Goal: Task Accomplishment & Management: Manage account settings

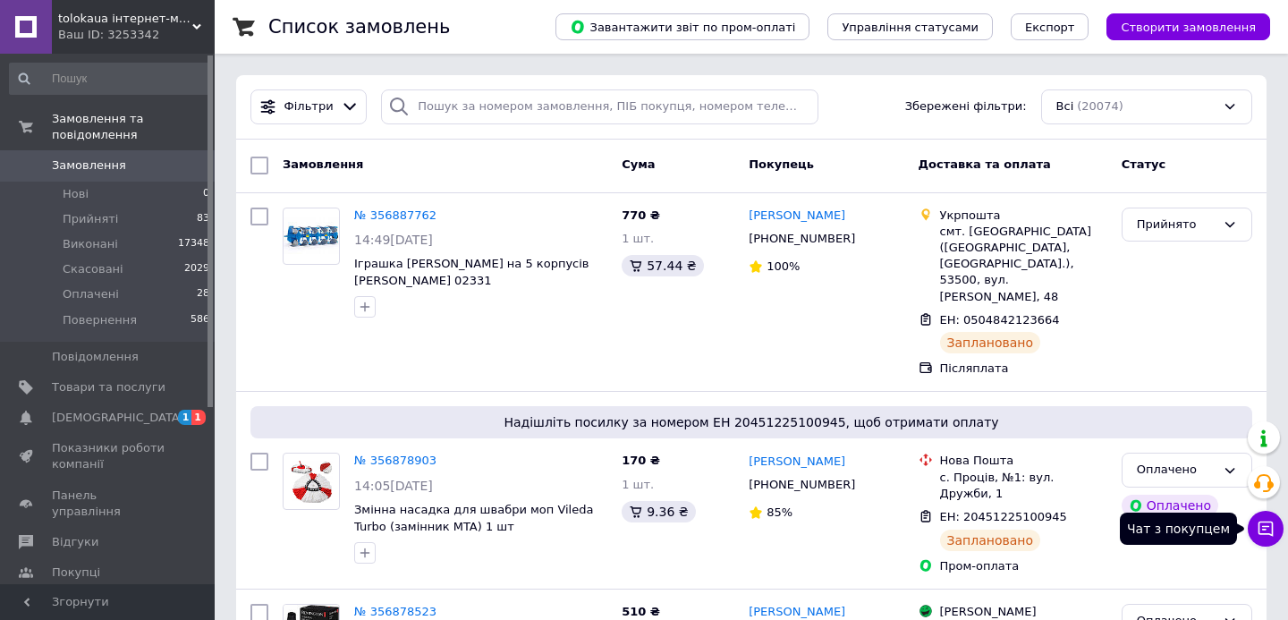
click at [1264, 528] on icon at bounding box center [1265, 528] width 15 height 15
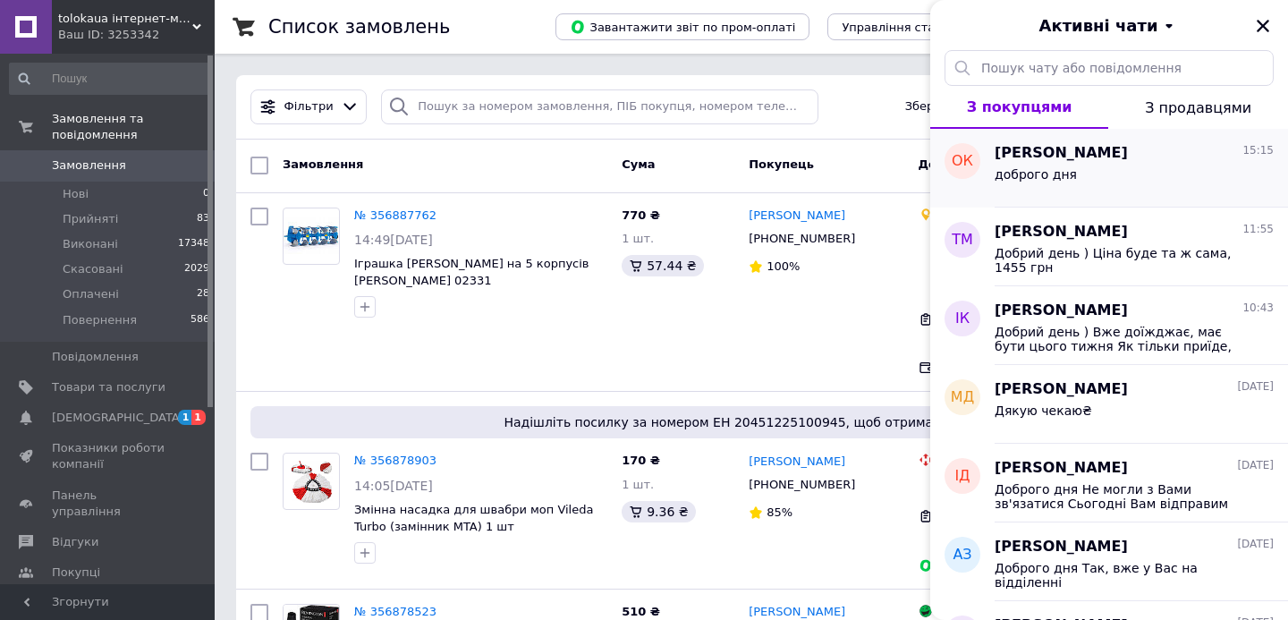
click at [1091, 172] on div "доброго дня" at bounding box center [1133, 178] width 279 height 29
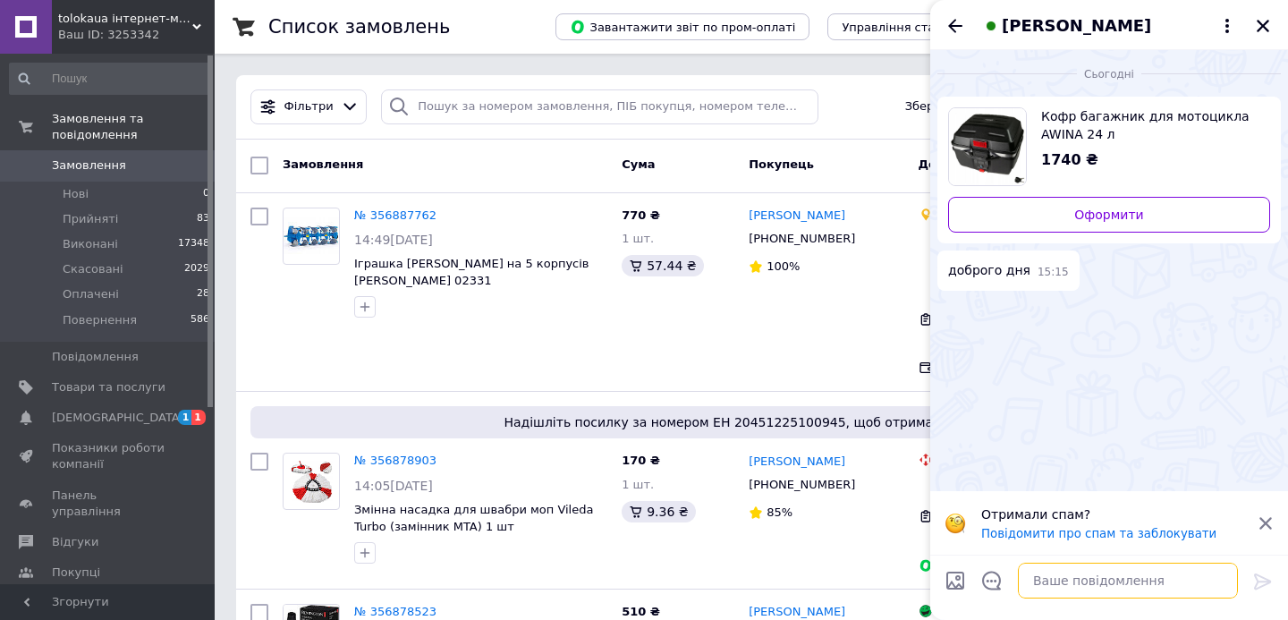
click at [1074, 592] on textarea at bounding box center [1128, 580] width 220 height 36
type textarea "L"
type textarea "Доброго"
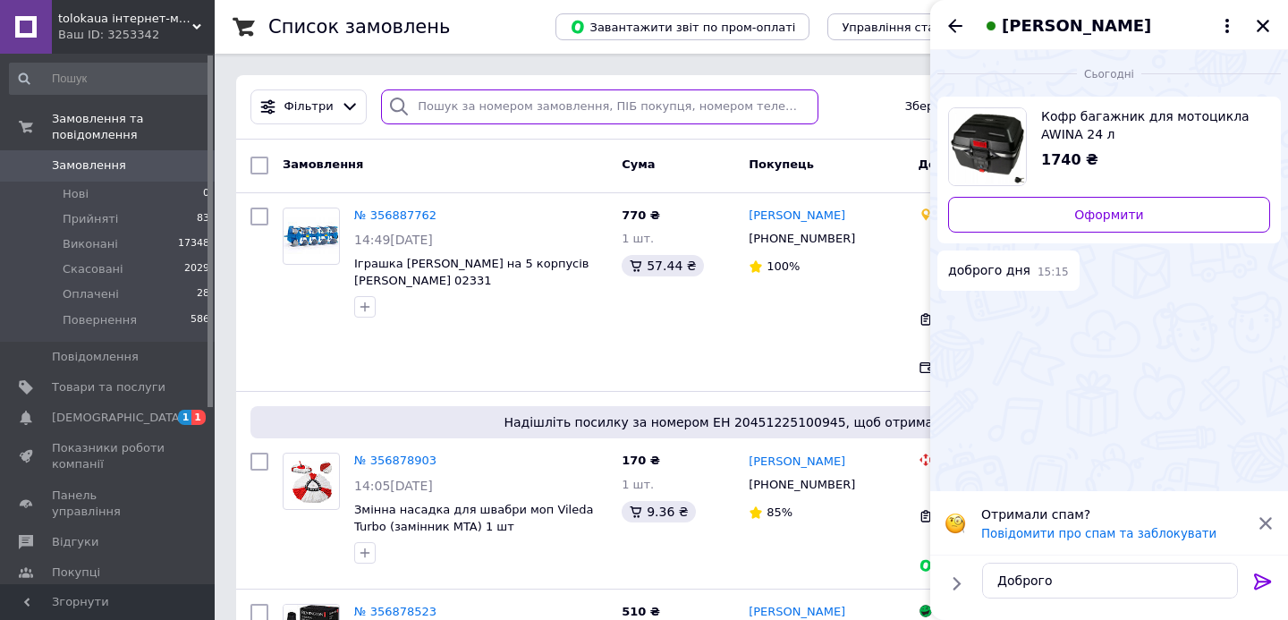
click at [685, 111] on input "search" at bounding box center [599, 106] width 437 height 35
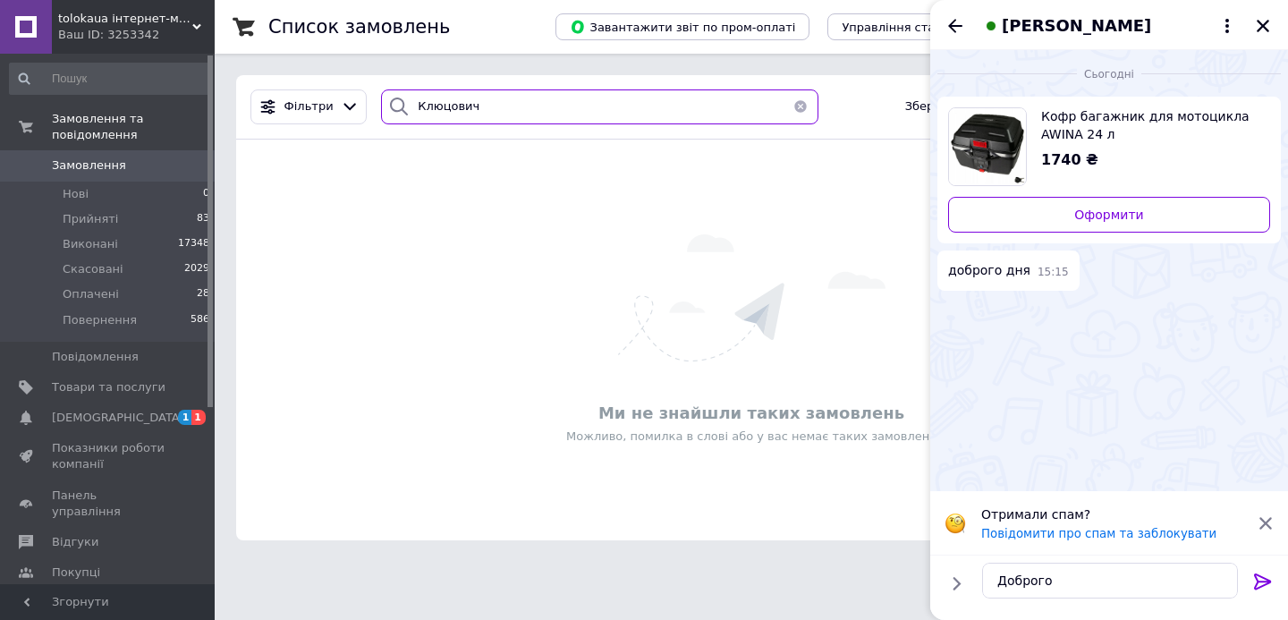
type input "Клюцович"
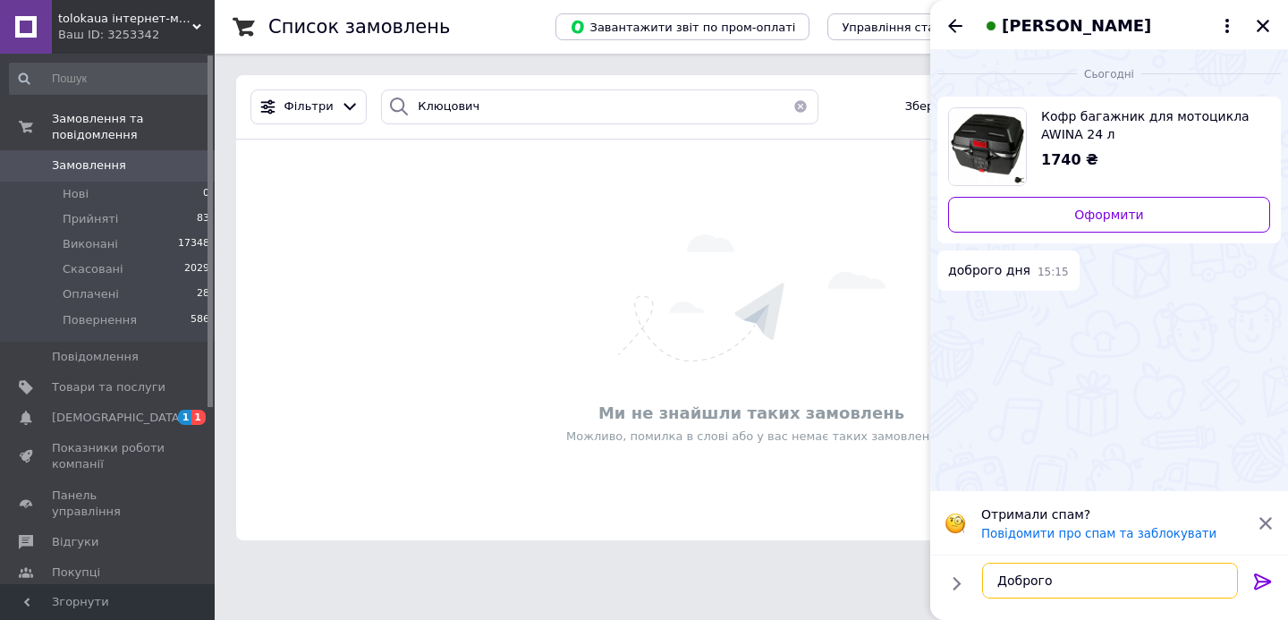
click at [1147, 591] on textarea "Доброго" at bounding box center [1110, 580] width 256 height 36
type textarea "Доброго)"
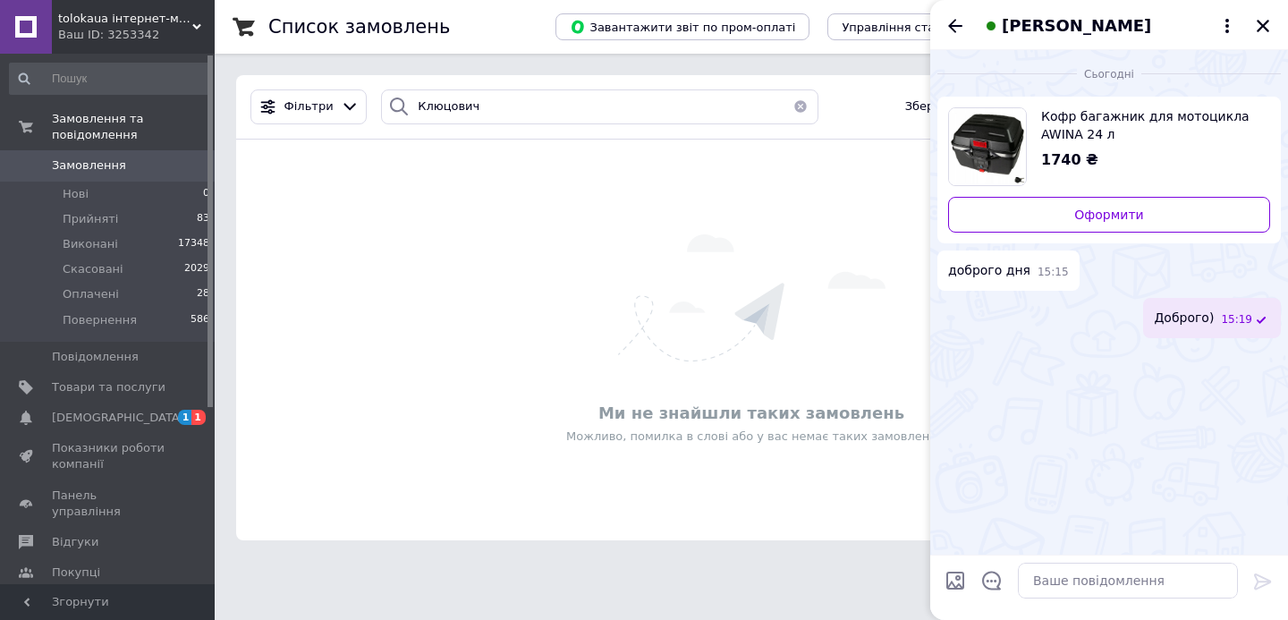
click at [1086, 21] on span "[PERSON_NAME]" at bounding box center [1076, 25] width 149 height 23
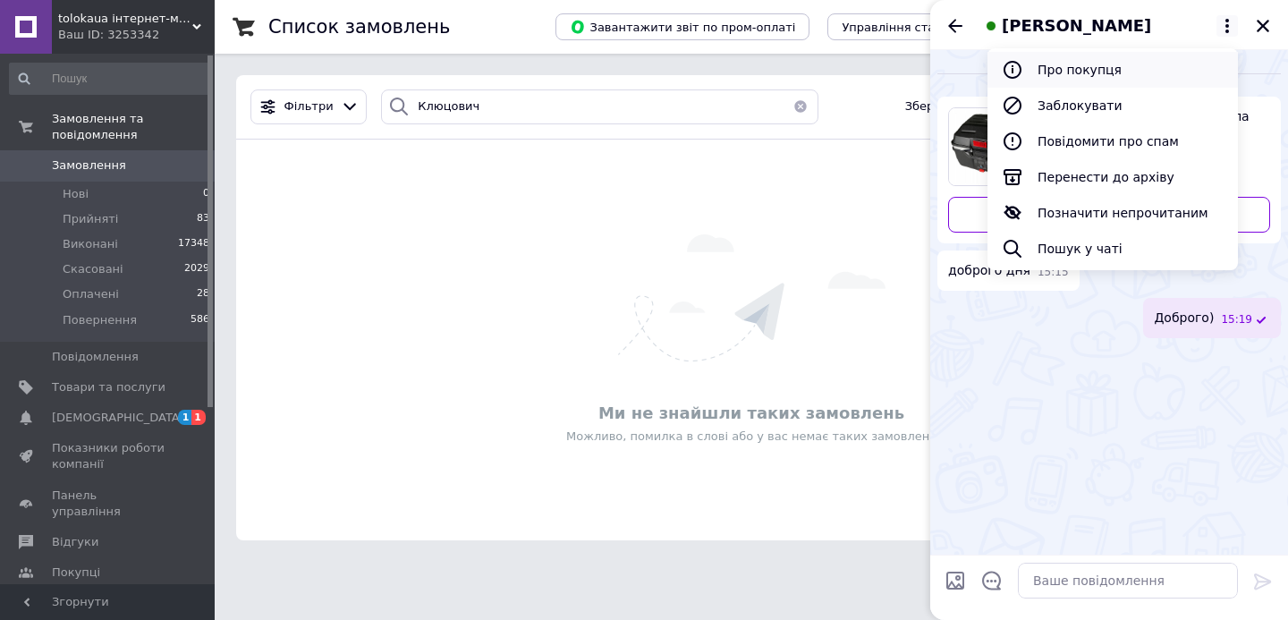
click at [1081, 74] on button "Про покупця" at bounding box center [1112, 70] width 250 height 36
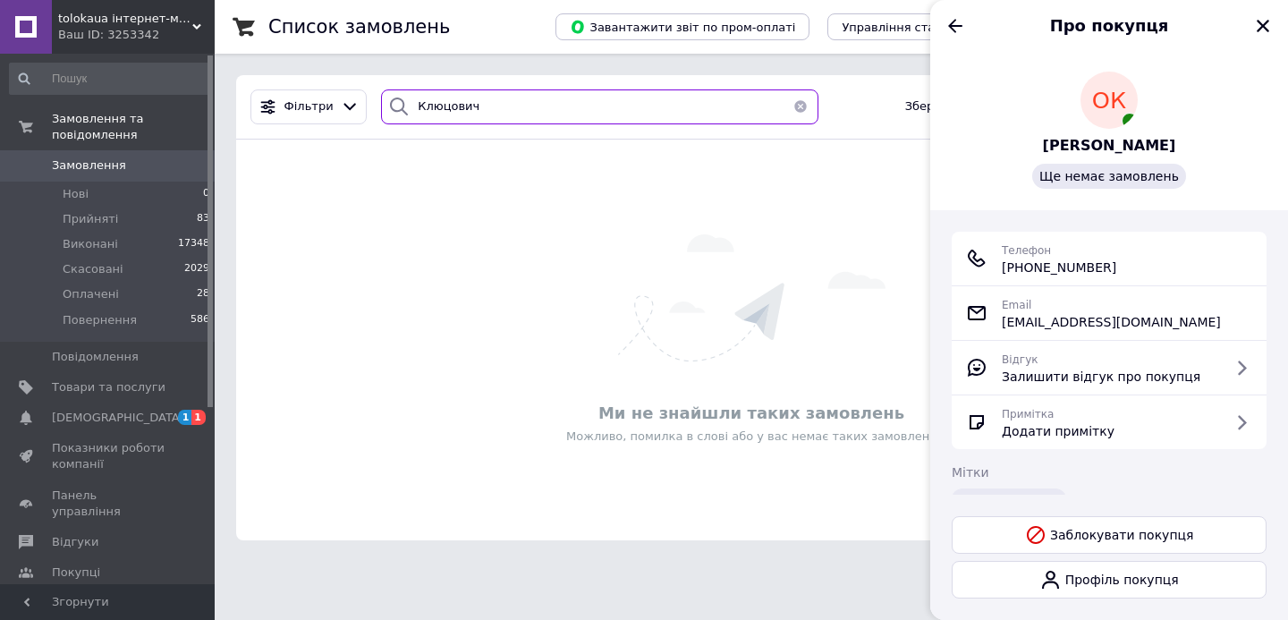
click at [562, 105] on input "Клюцович" at bounding box center [599, 106] width 437 height 35
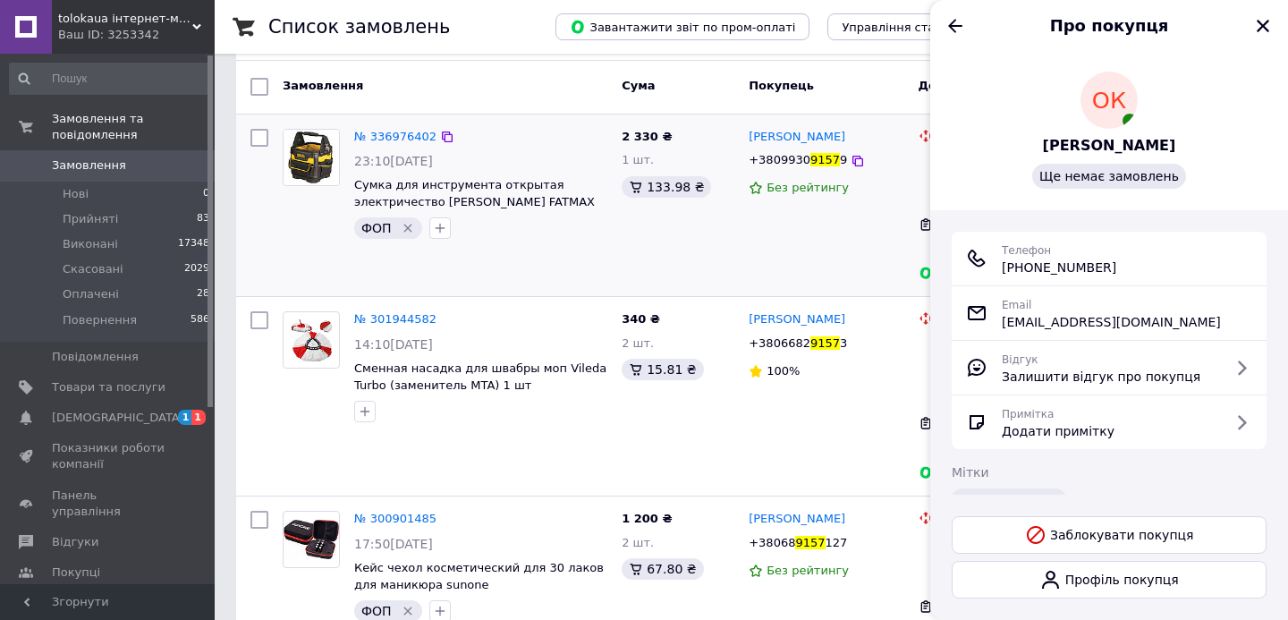
scroll to position [131, 0]
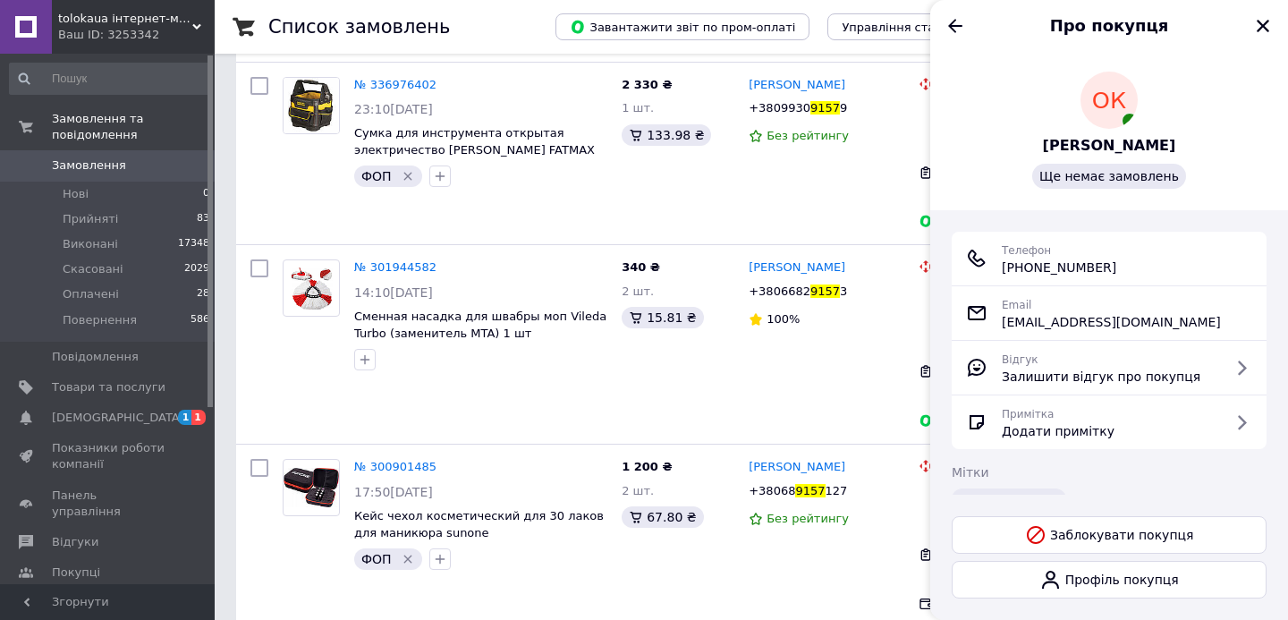
type input "9157"
click at [148, 167] on span "Замовлення" at bounding box center [109, 165] width 114 height 16
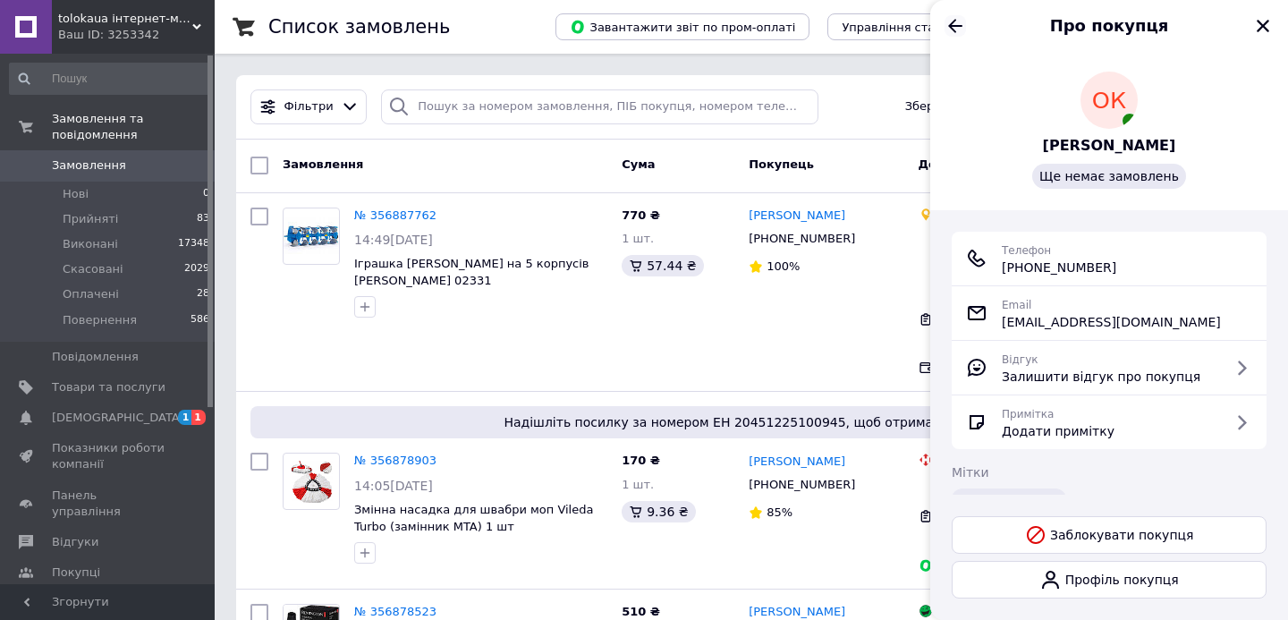
click at [951, 18] on icon "Назад" at bounding box center [954, 25] width 21 height 21
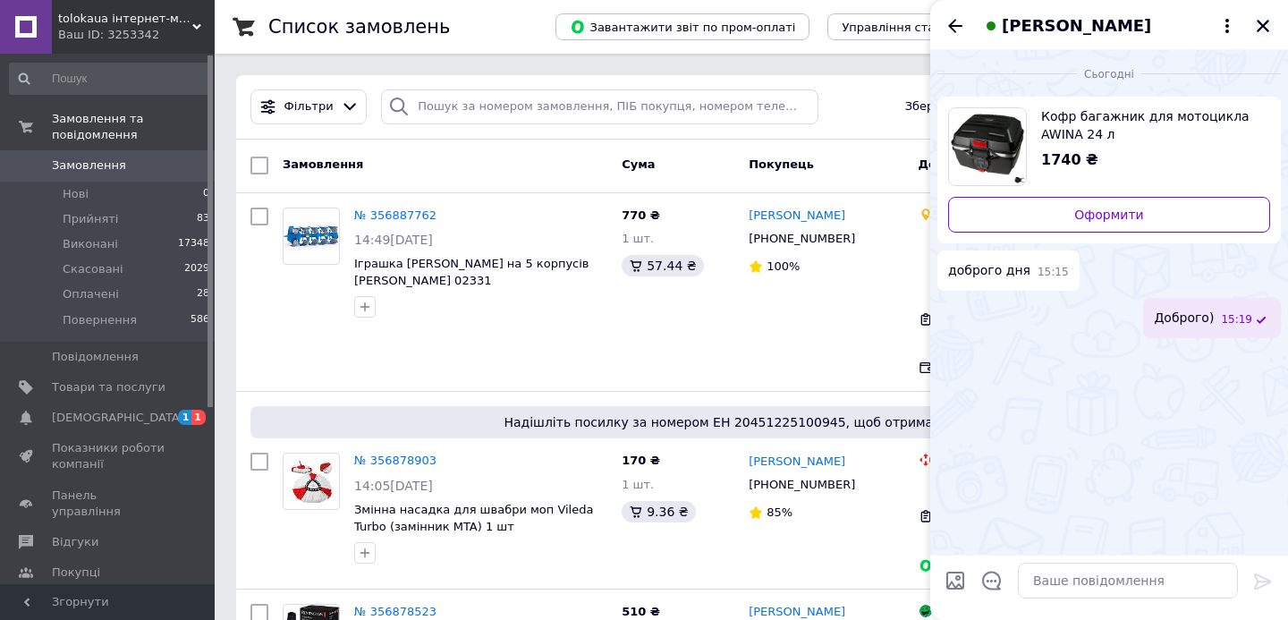
click at [1265, 25] on icon "Закрити" at bounding box center [1263, 26] width 16 height 16
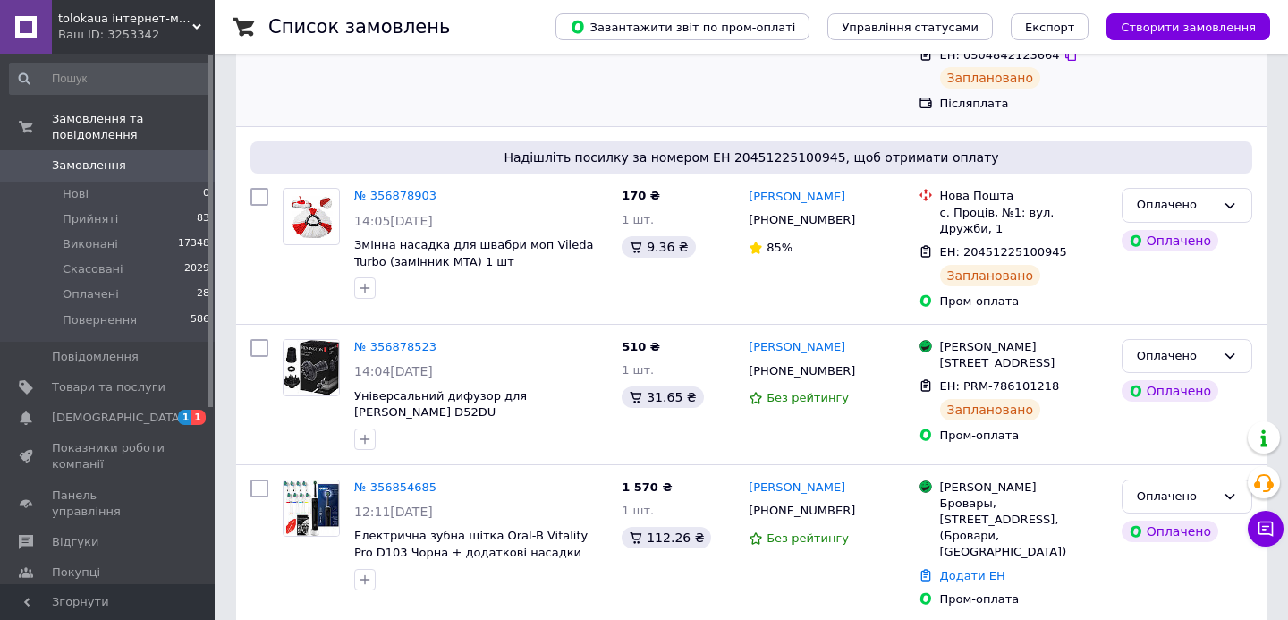
scroll to position [308, 0]
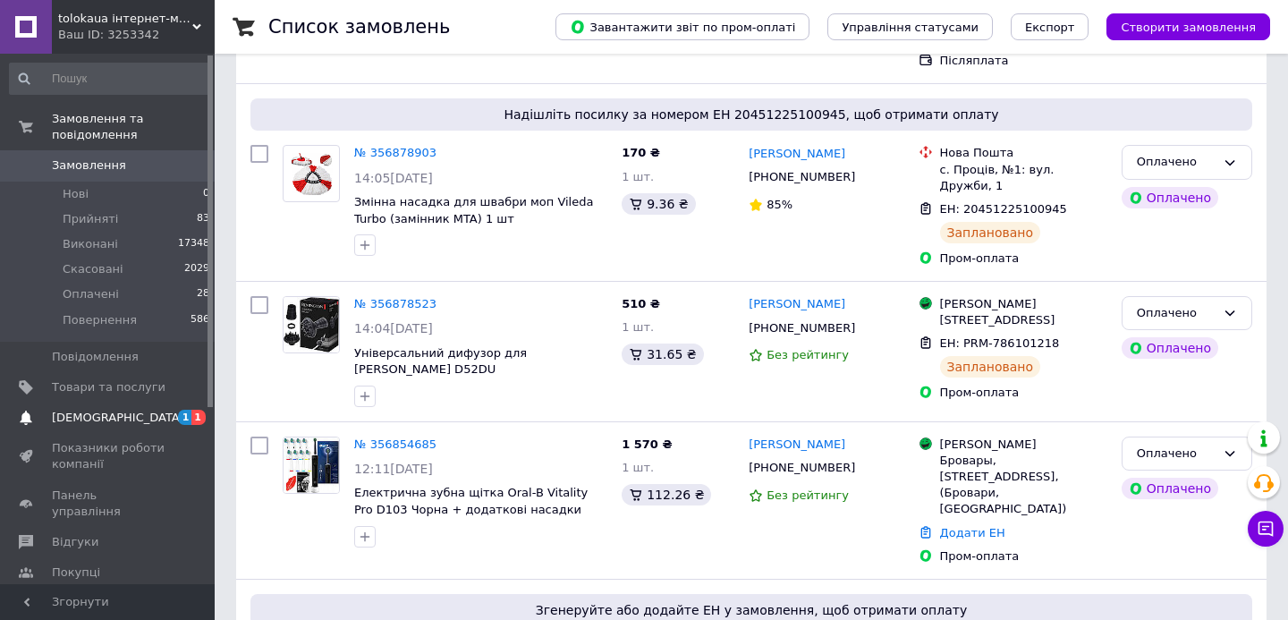
click at [152, 409] on link "[DEMOGRAPHIC_DATA] 1 1" at bounding box center [110, 417] width 220 height 30
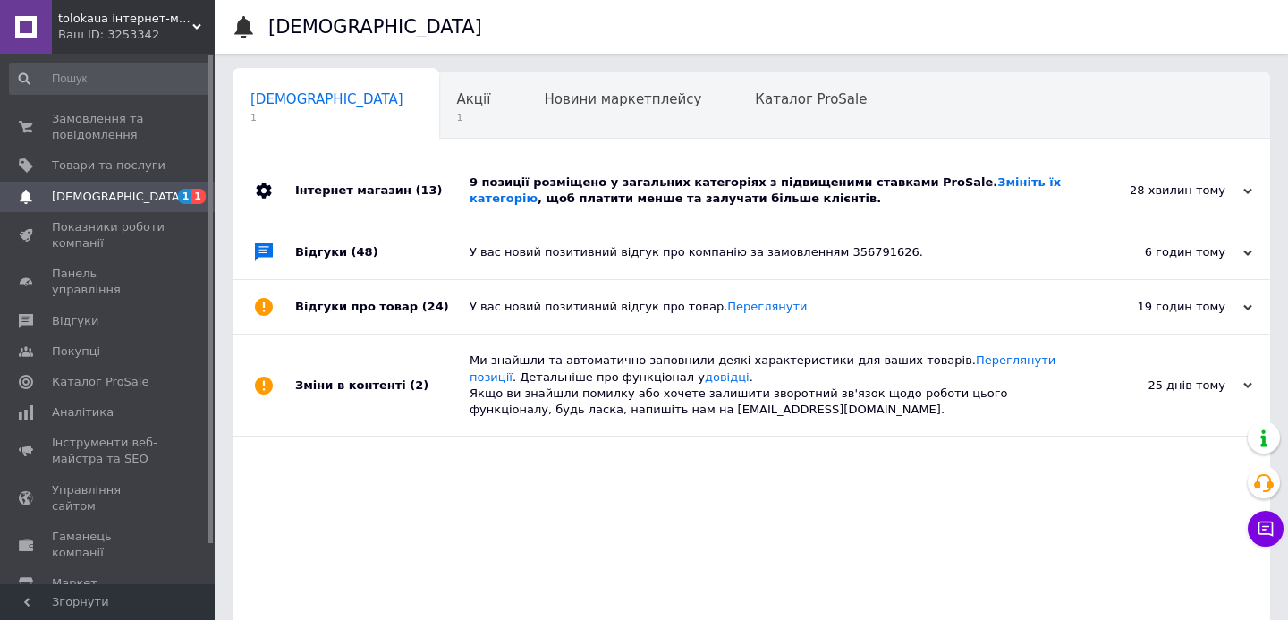
click at [581, 202] on div "9 позиції розміщено у загальних категоріях з підвищеними ставками ProSale. Змін…" at bounding box center [771, 190] width 604 height 32
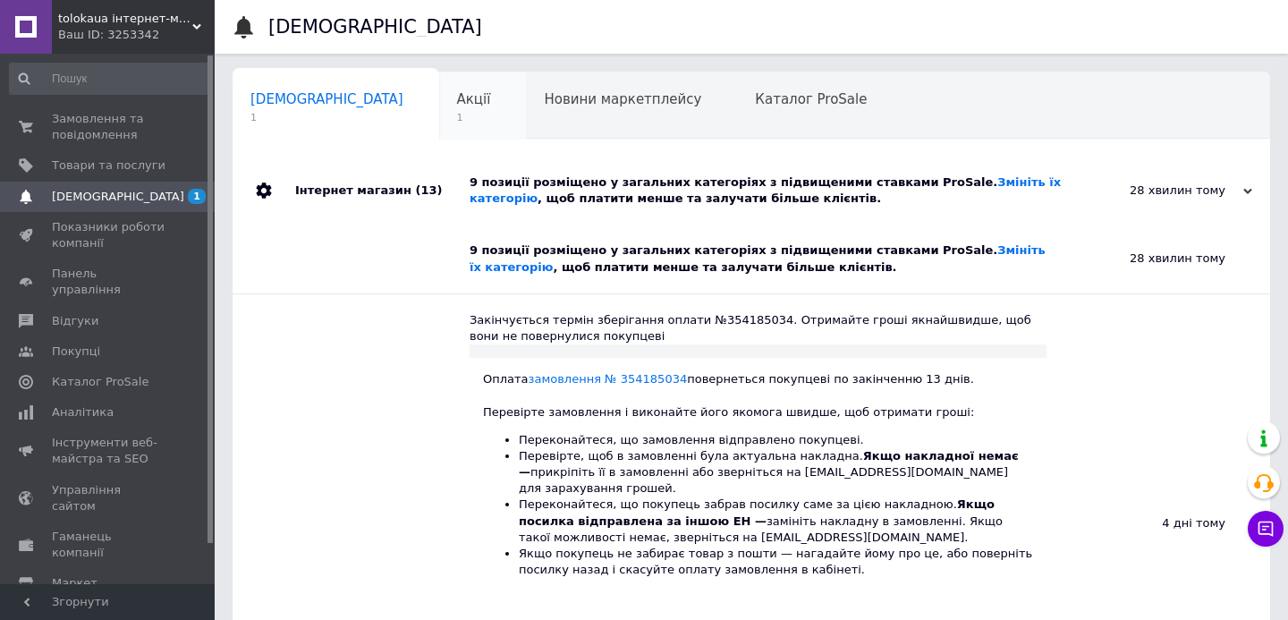
click at [457, 113] on span "1" at bounding box center [474, 117] width 34 height 13
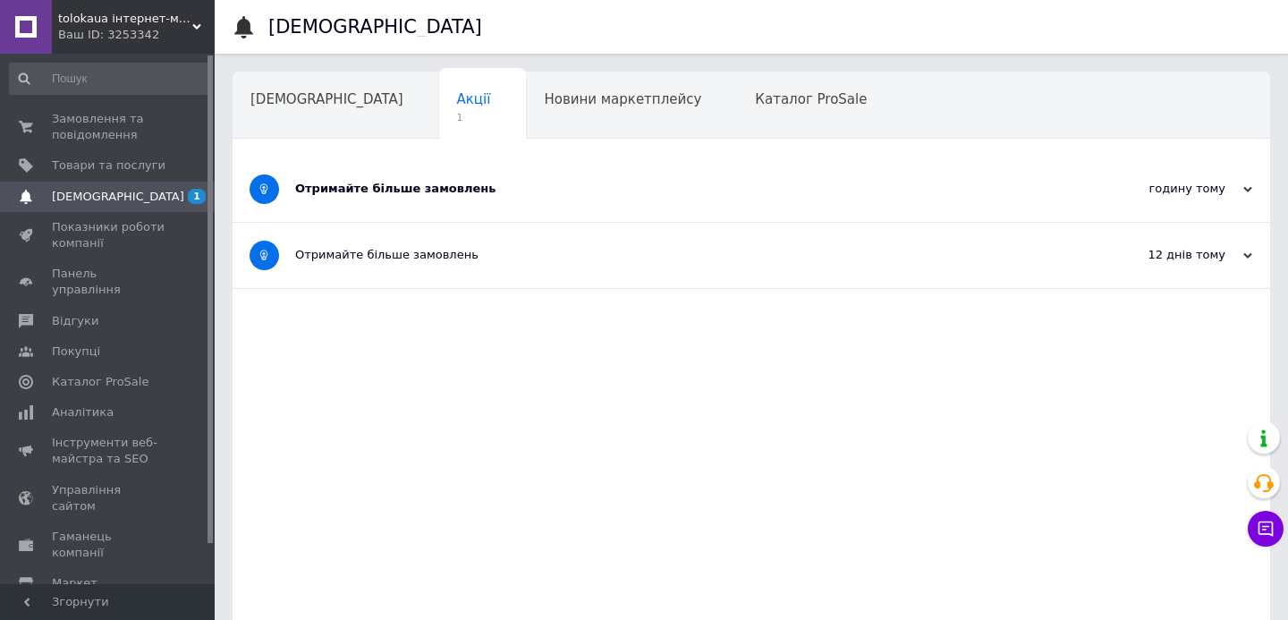
click at [383, 193] on div "Отримайте більше замовлень" at bounding box center [684, 189] width 778 height 16
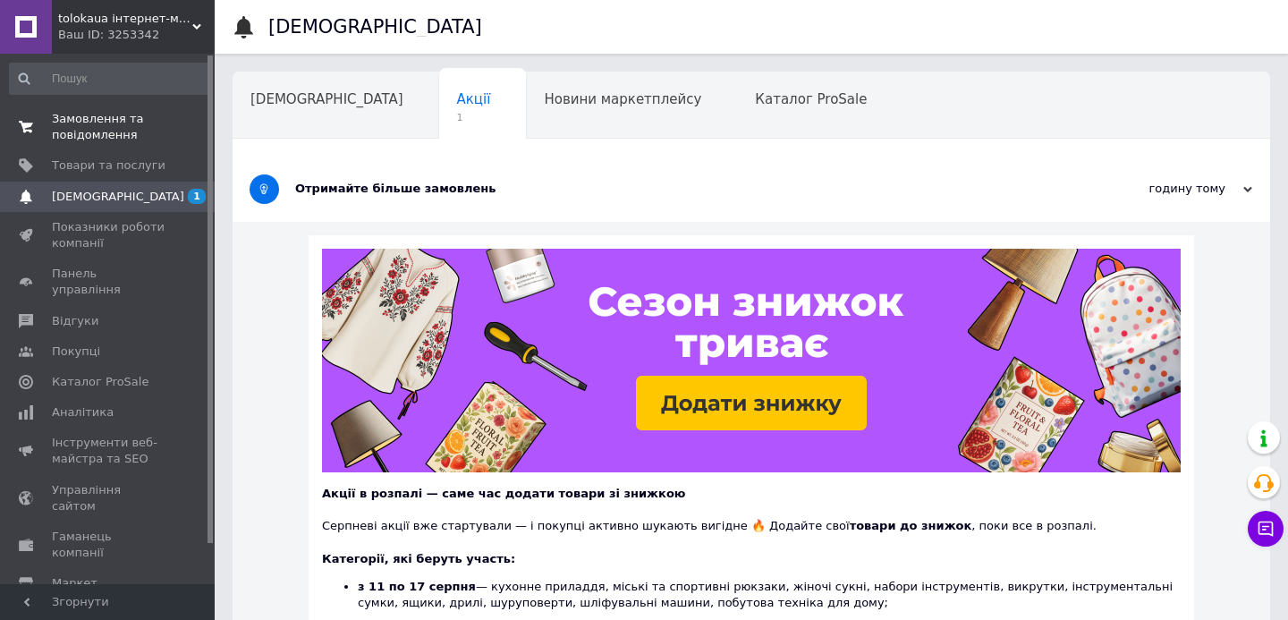
click at [119, 130] on span "Замовлення та повідомлення" at bounding box center [109, 127] width 114 height 32
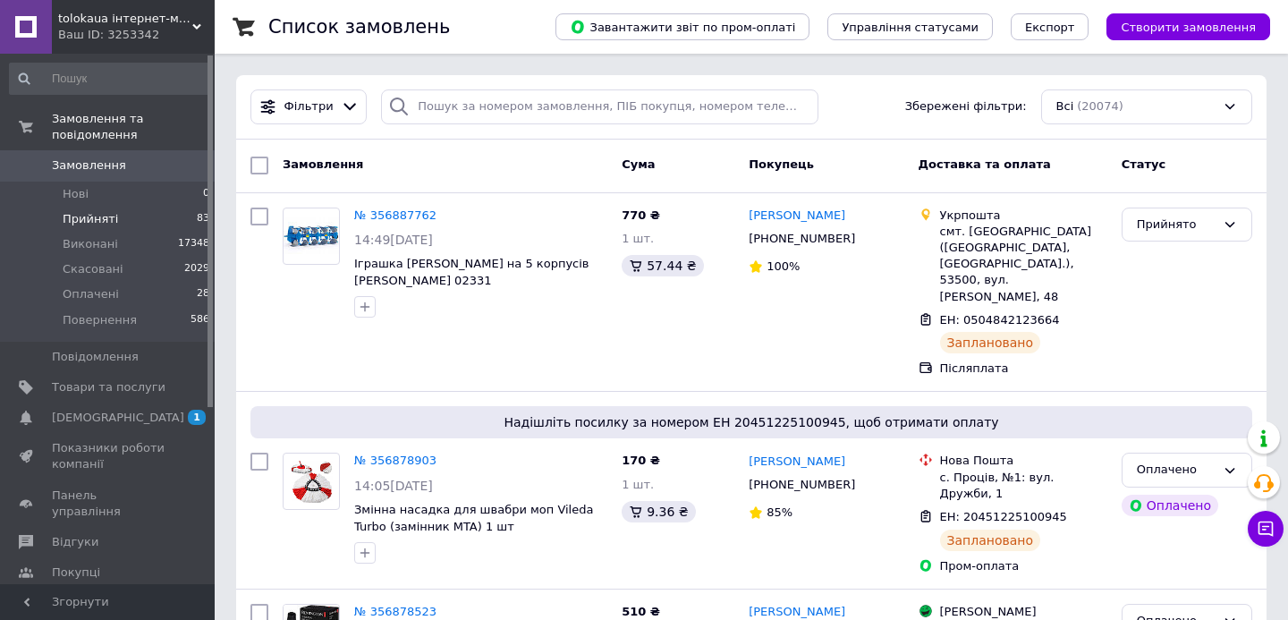
click at [107, 224] on span "Прийняті" at bounding box center [90, 219] width 55 height 16
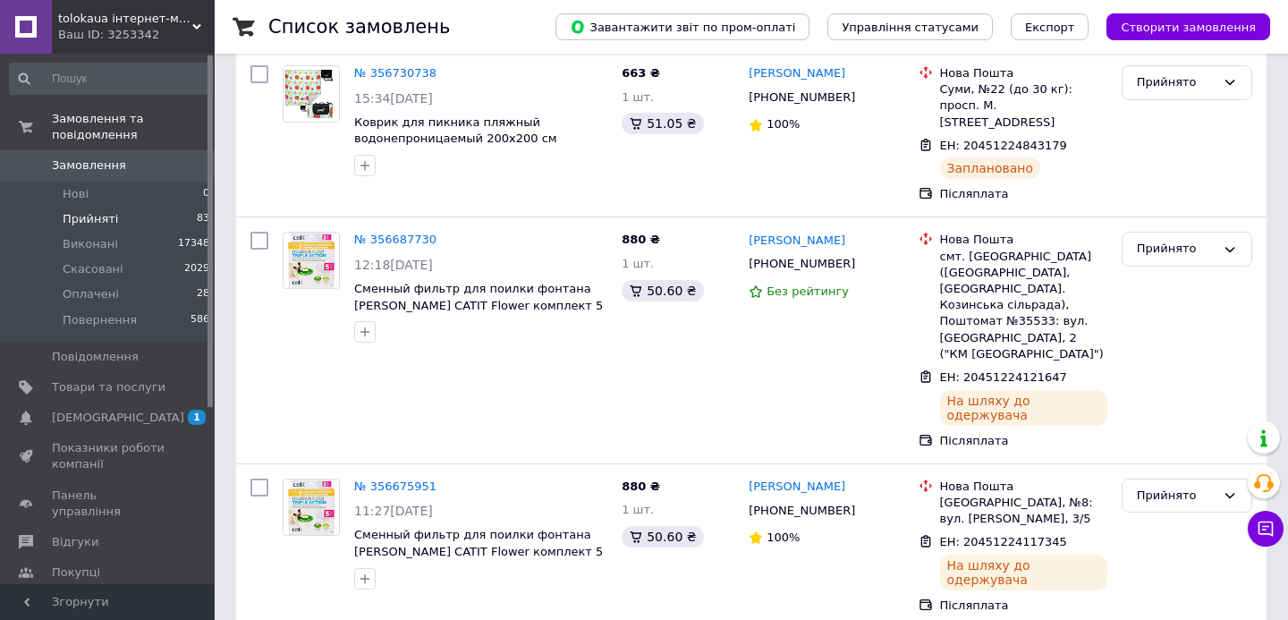
scroll to position [2918, 0]
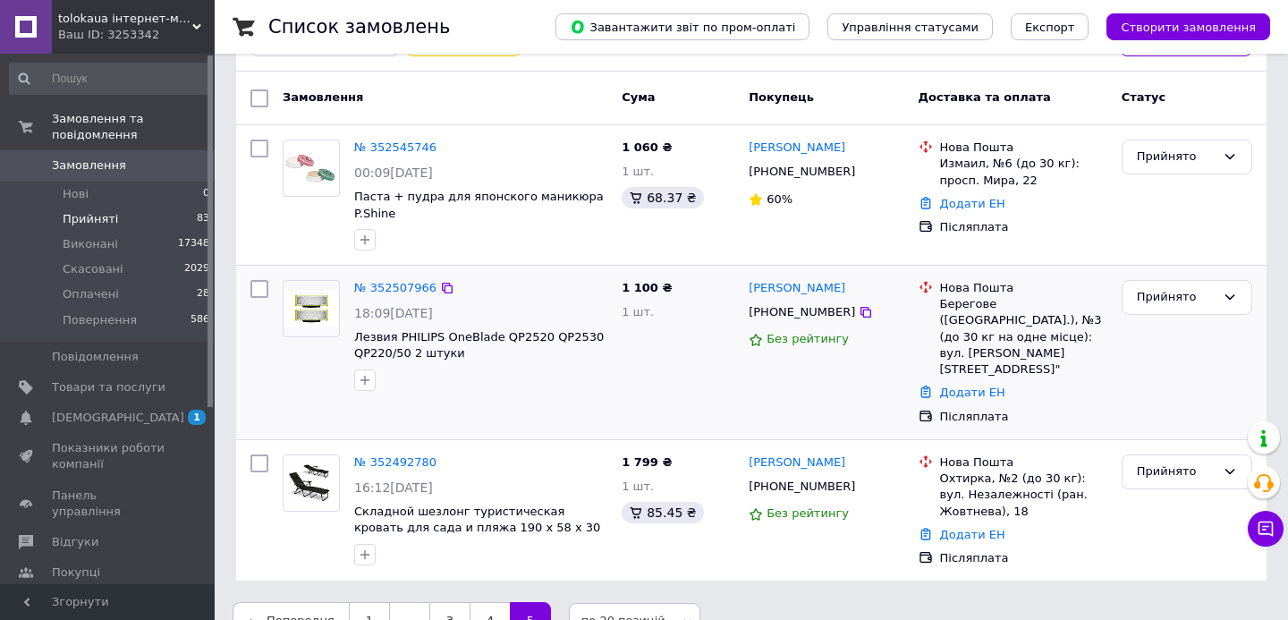
scroll to position [154, 0]
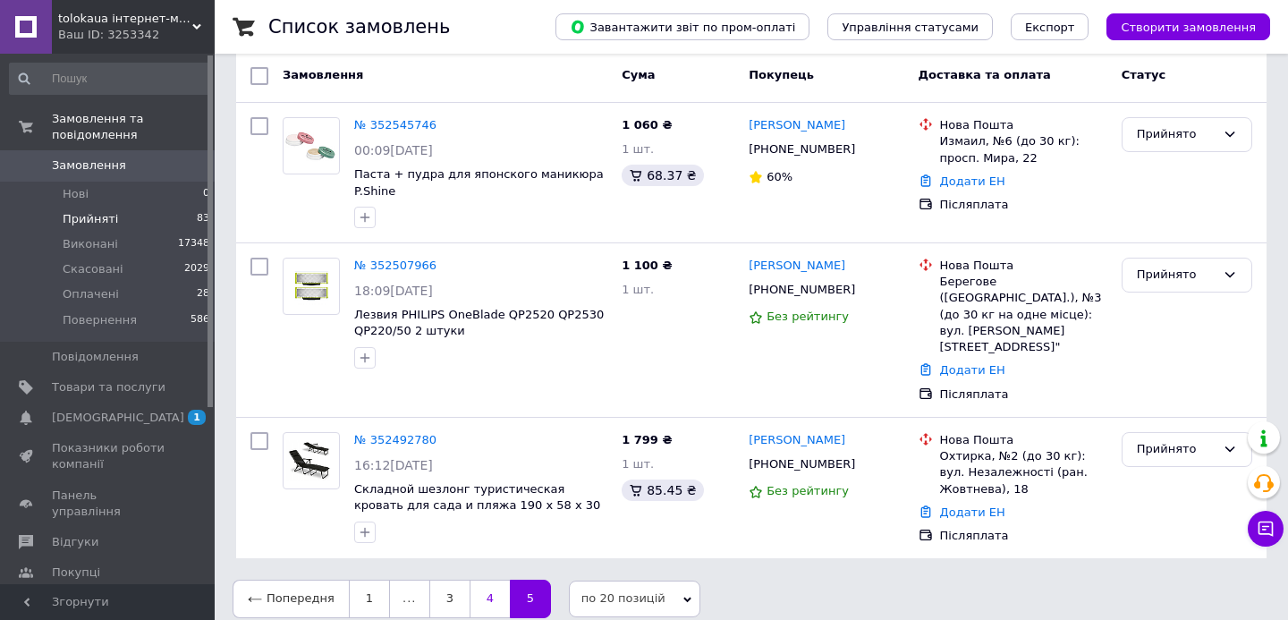
click at [492, 587] on link "4" at bounding box center [489, 598] width 40 height 38
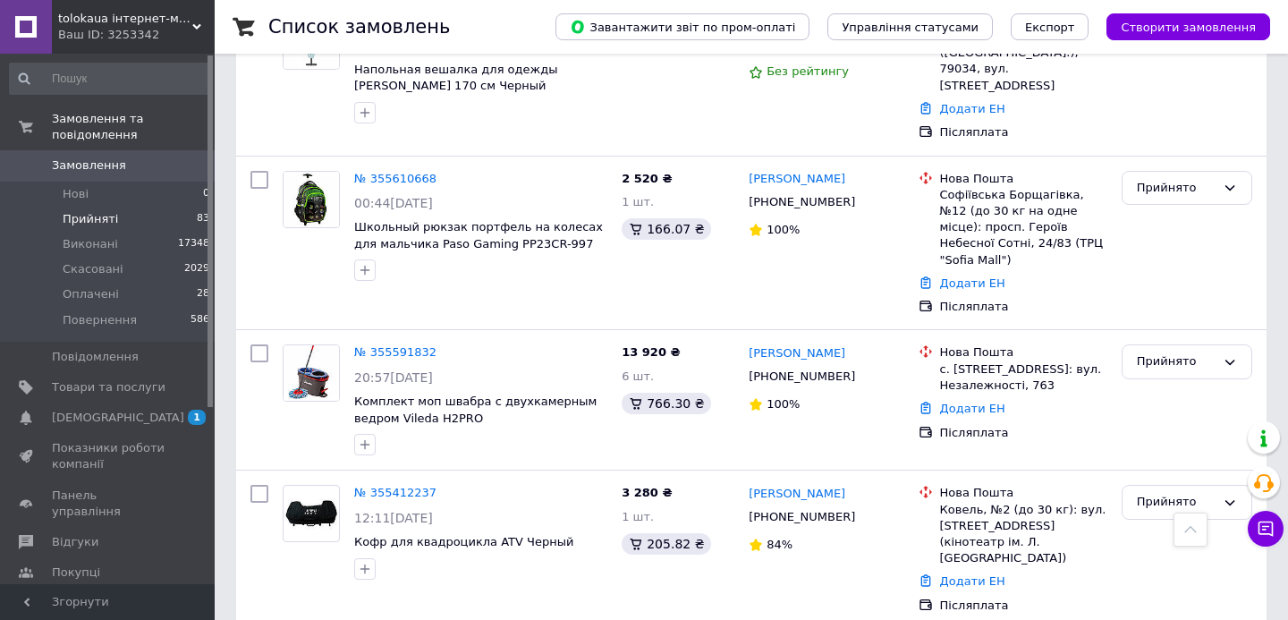
scroll to position [406, 0]
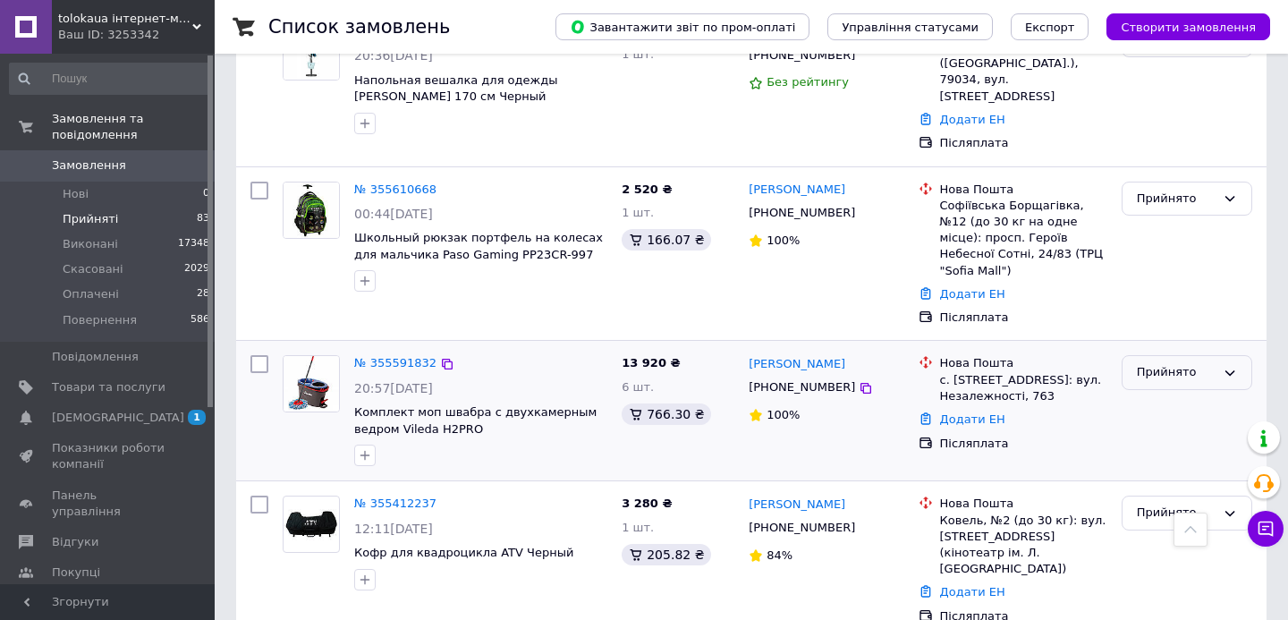
click at [1198, 363] on div "Прийнято" at bounding box center [1176, 372] width 79 height 19
click at [1173, 427] on li "Скасовано" at bounding box center [1186, 443] width 129 height 33
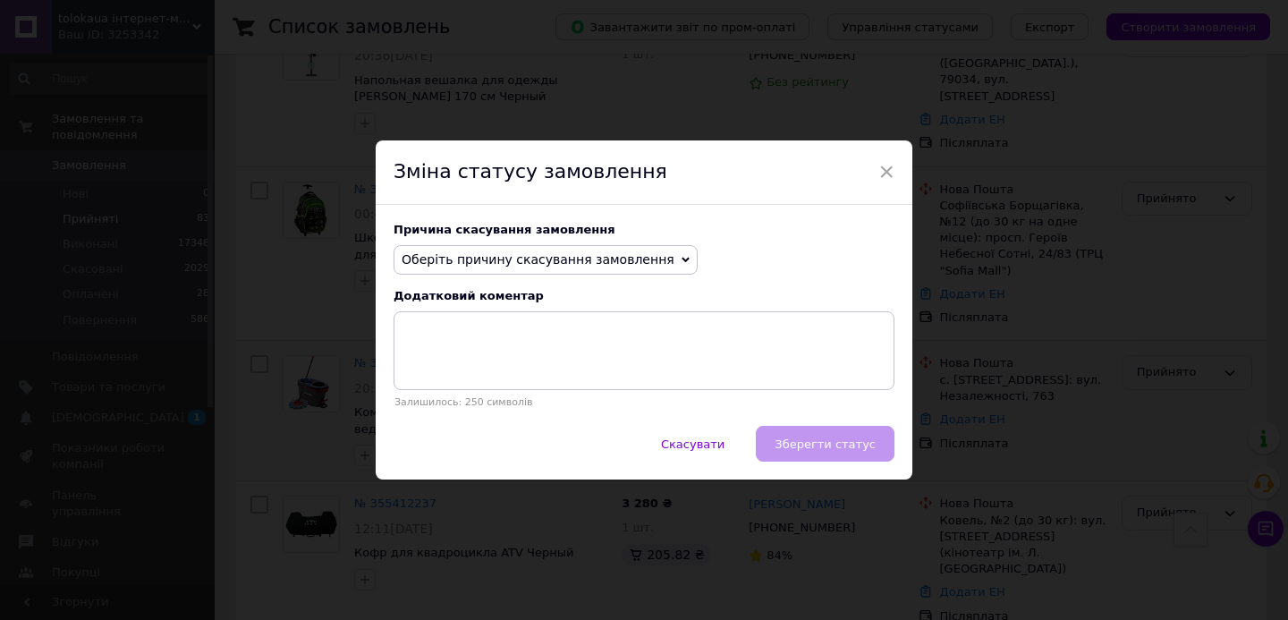
click at [617, 255] on span "Оберіть причину скасування замовлення" at bounding box center [538, 259] width 273 height 14
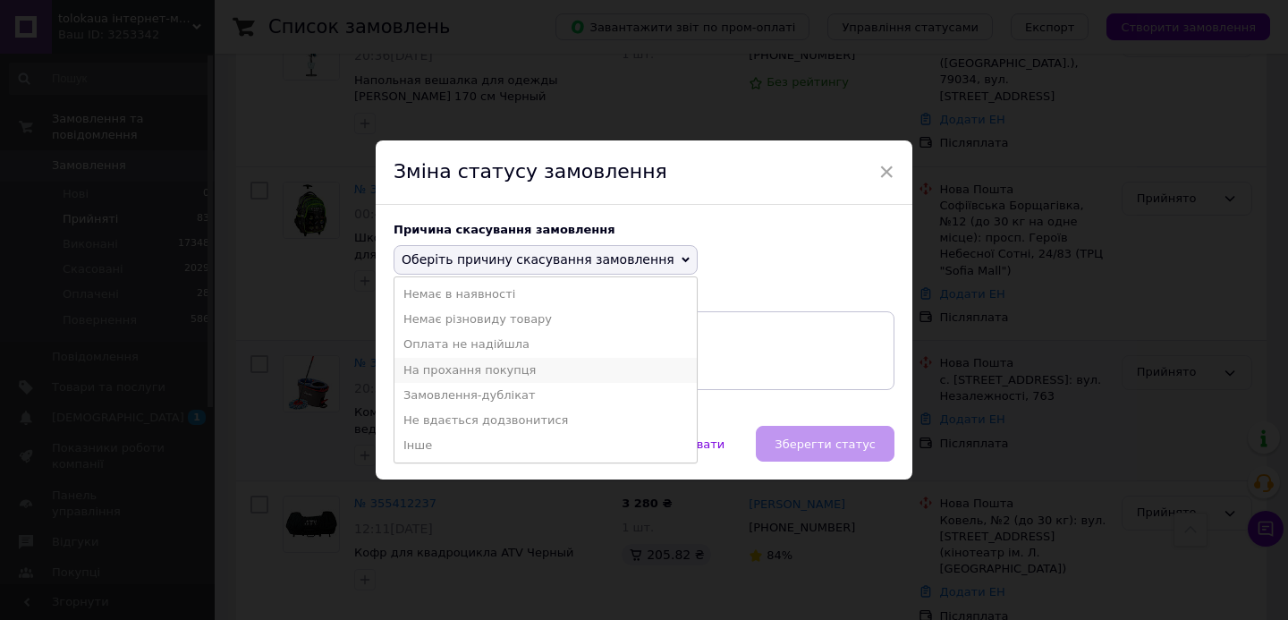
click at [500, 368] on li "На прохання покупця" at bounding box center [545, 370] width 302 height 25
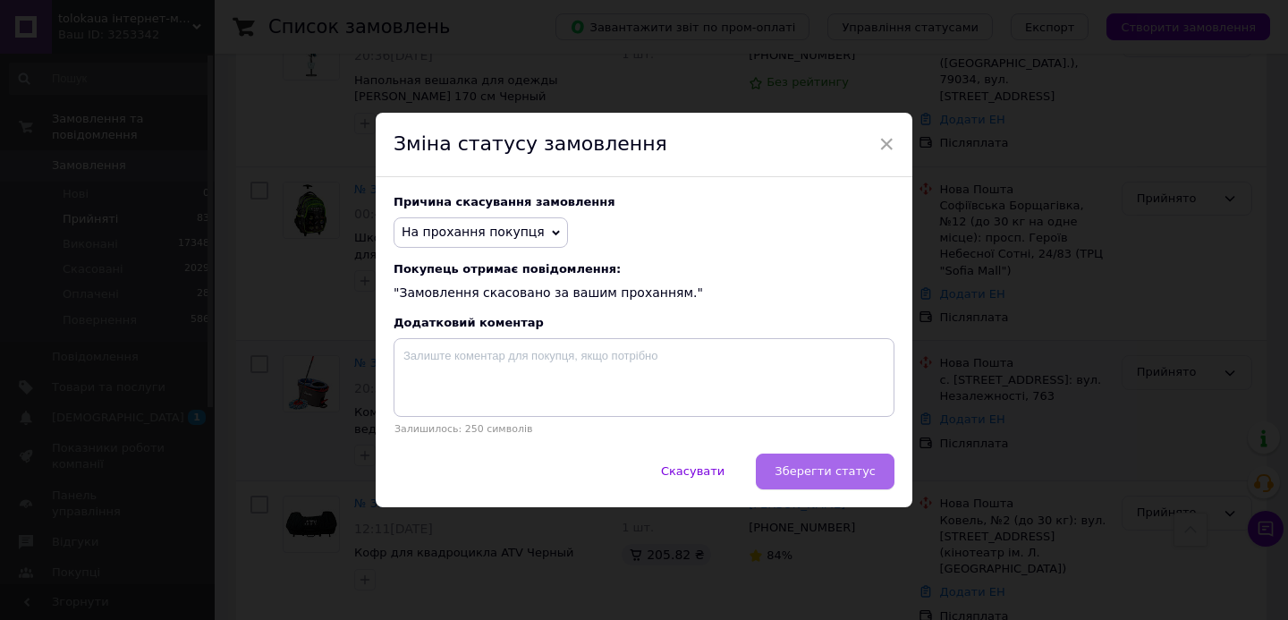
click at [846, 478] on button "Зберегти статус" at bounding box center [825, 471] width 139 height 36
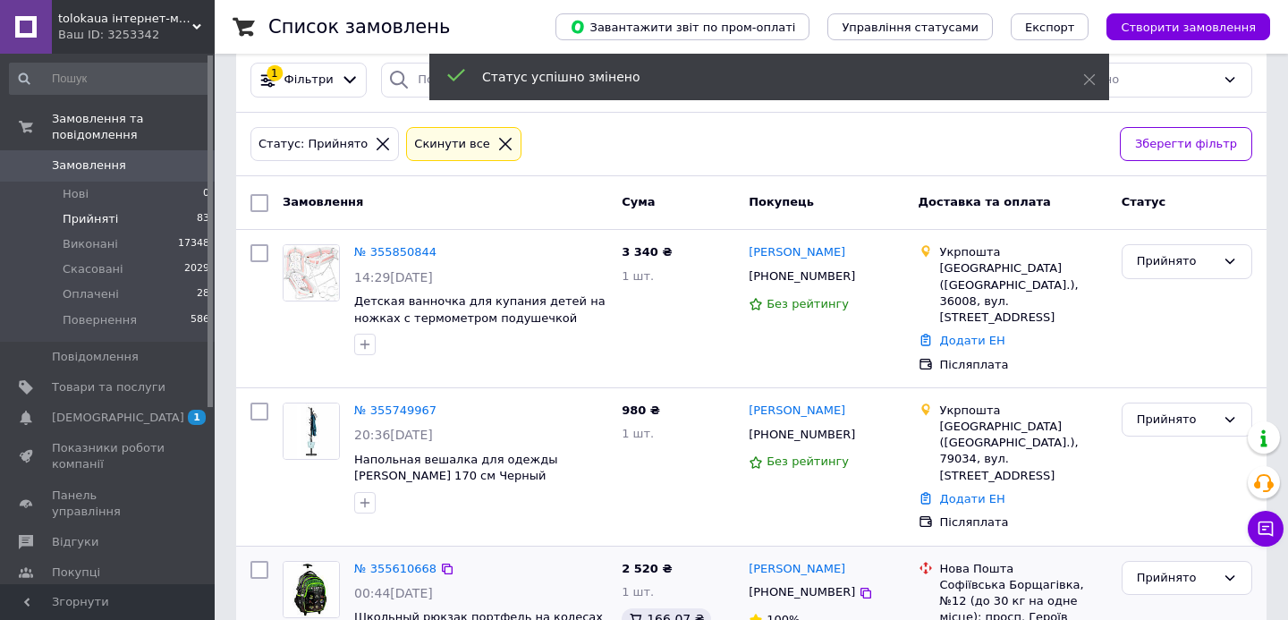
scroll to position [22, 0]
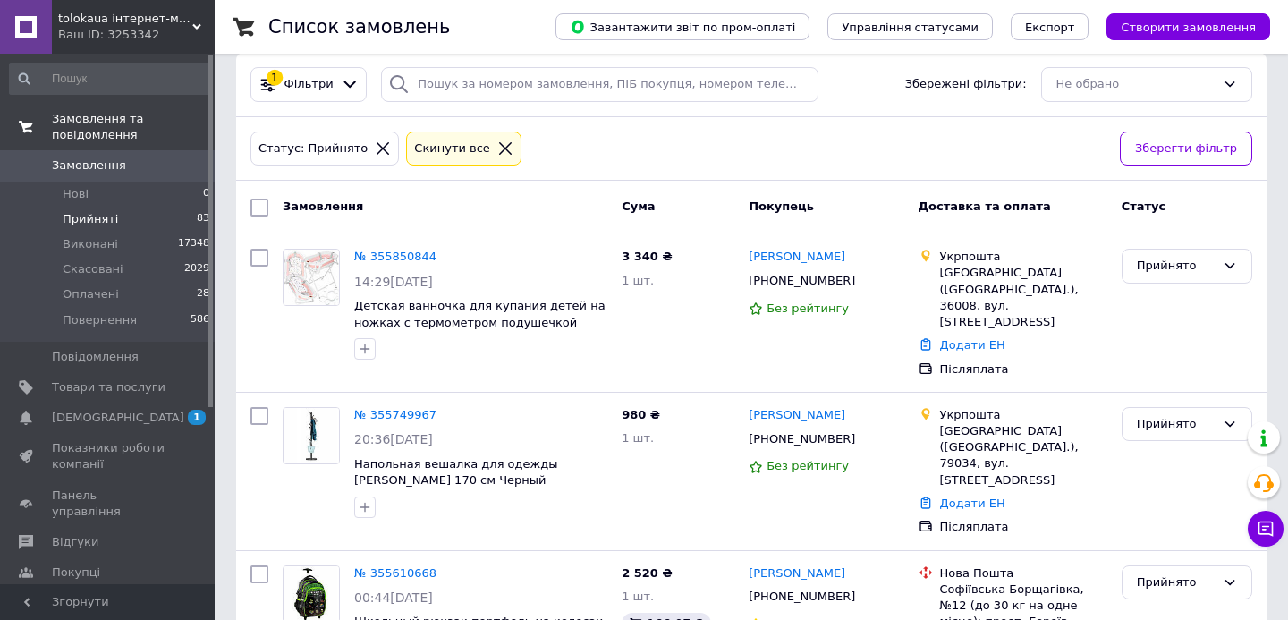
click at [153, 145] on link "Замовлення та повідомлення" at bounding box center [110, 127] width 220 height 46
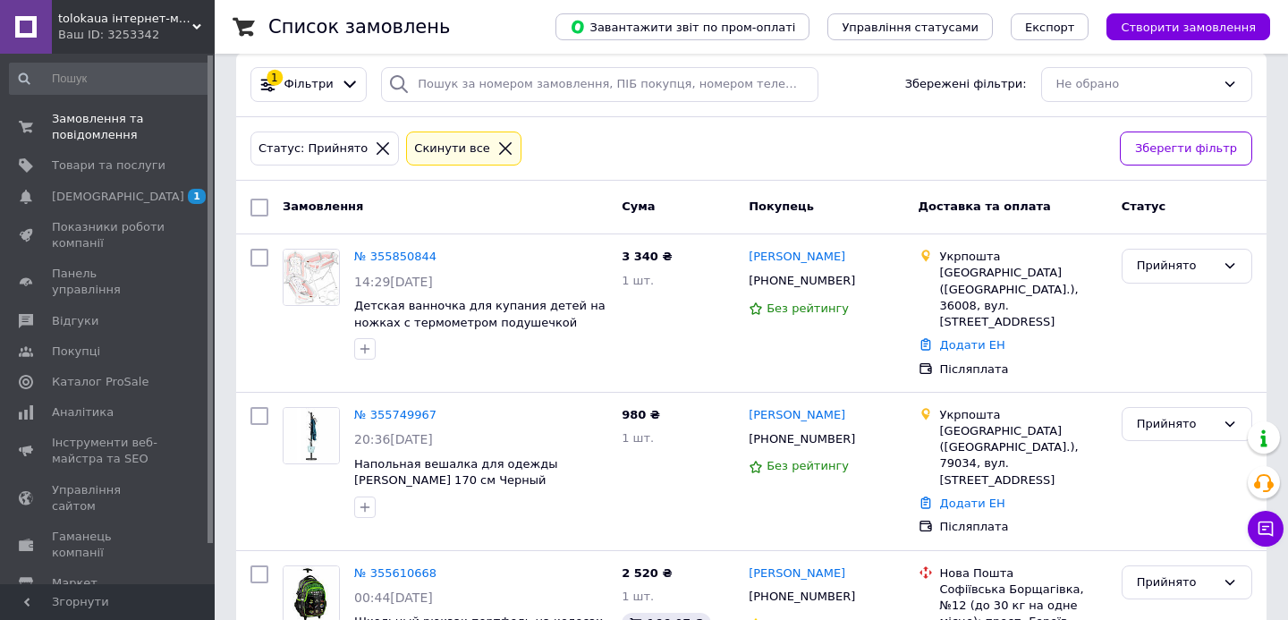
click at [187, 101] on div "Замовлення та повідомлення 0 0 Товари та послуги Сповіщення 1 Показники роботи …" at bounding box center [110, 322] width 220 height 536
click at [154, 130] on span "Замовлення та повідомлення" at bounding box center [109, 127] width 114 height 32
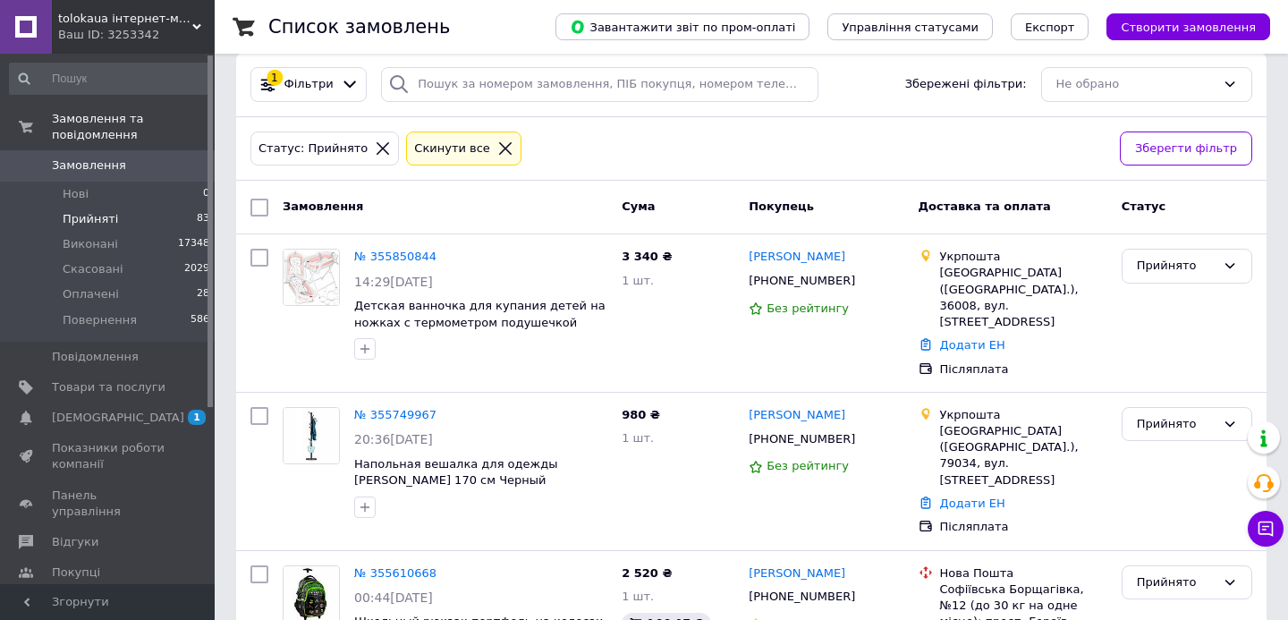
click at [124, 171] on span "Замовлення" at bounding box center [109, 165] width 114 height 16
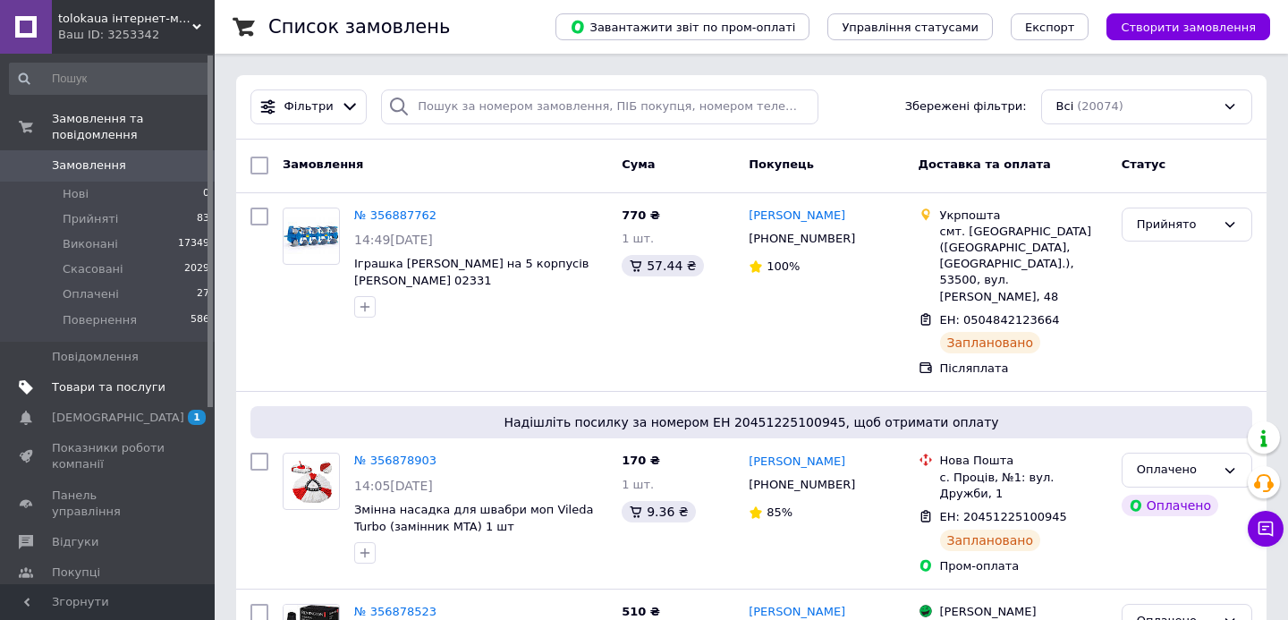
click at [133, 392] on span "Товари та послуги" at bounding box center [109, 387] width 114 height 16
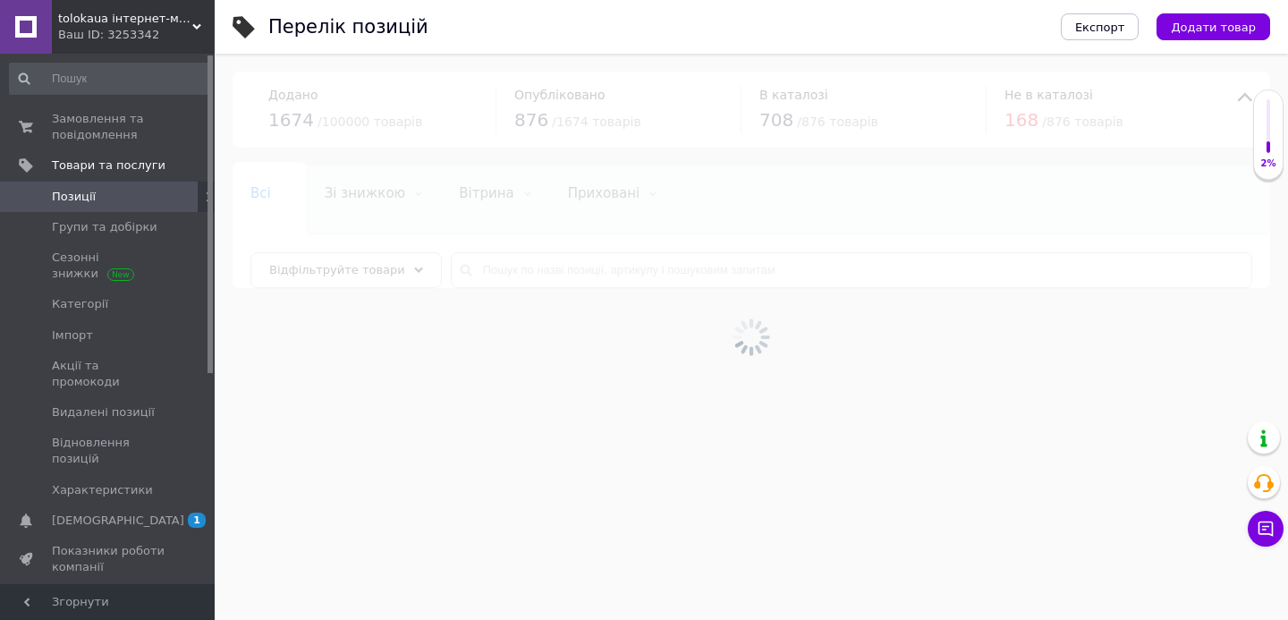
click at [577, 271] on div at bounding box center [751, 337] width 1073 height 566
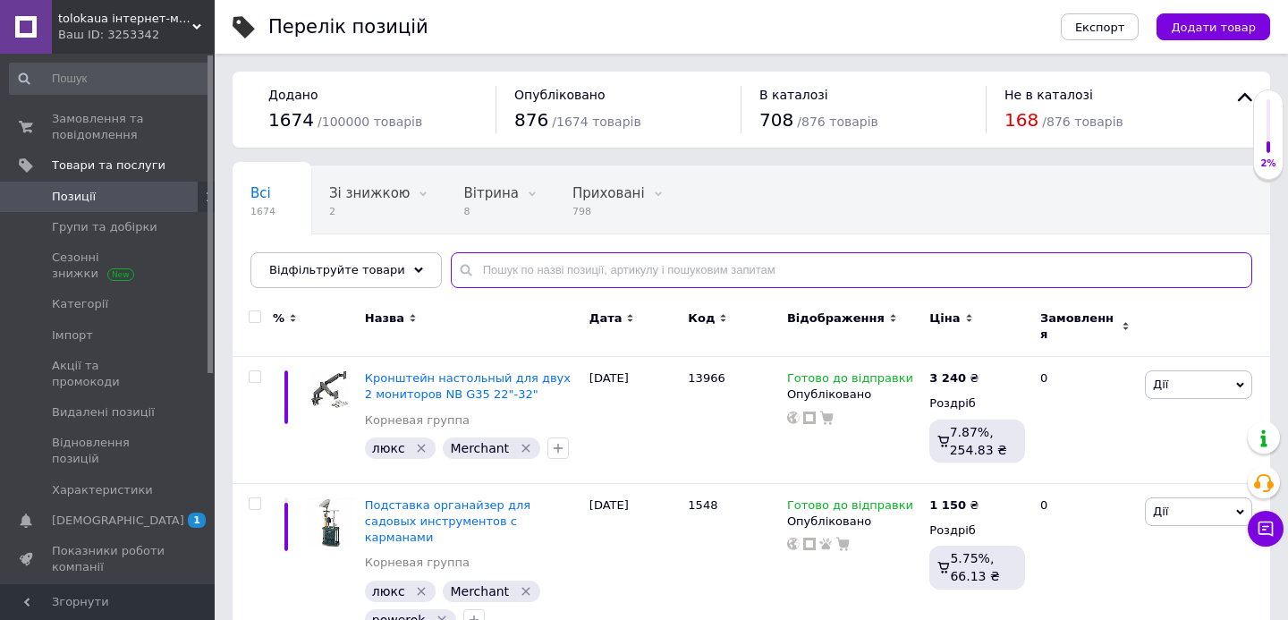
click at [577, 271] on input "text" at bounding box center [851, 270] width 801 height 36
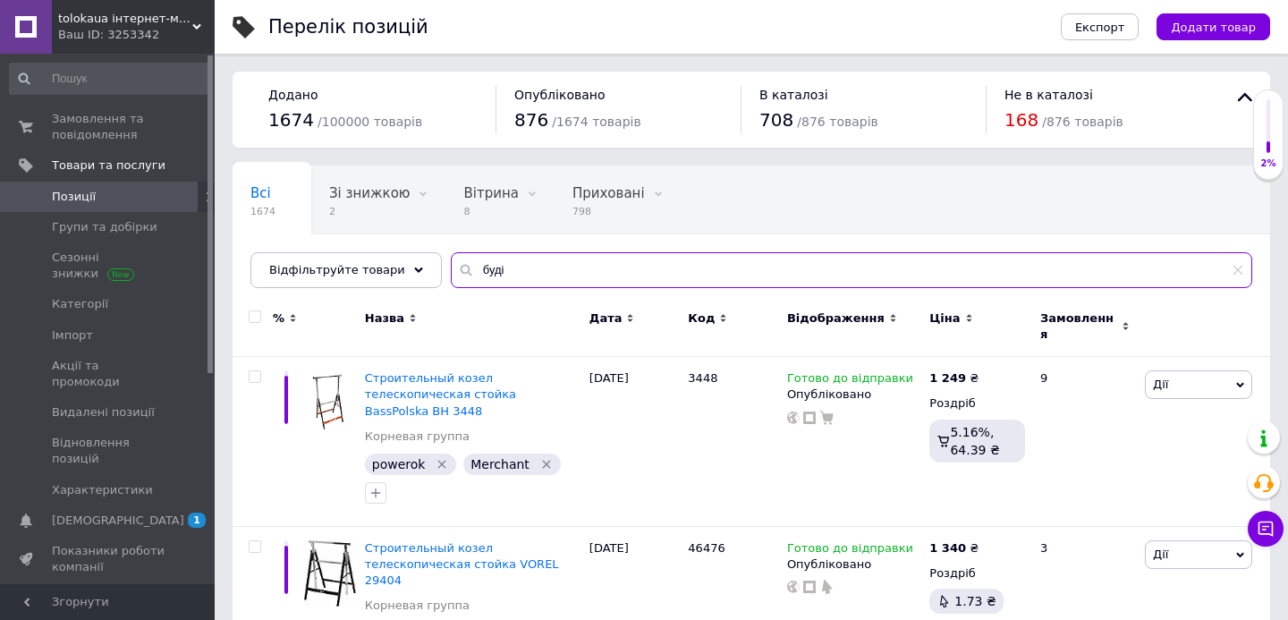
scroll to position [25, 0]
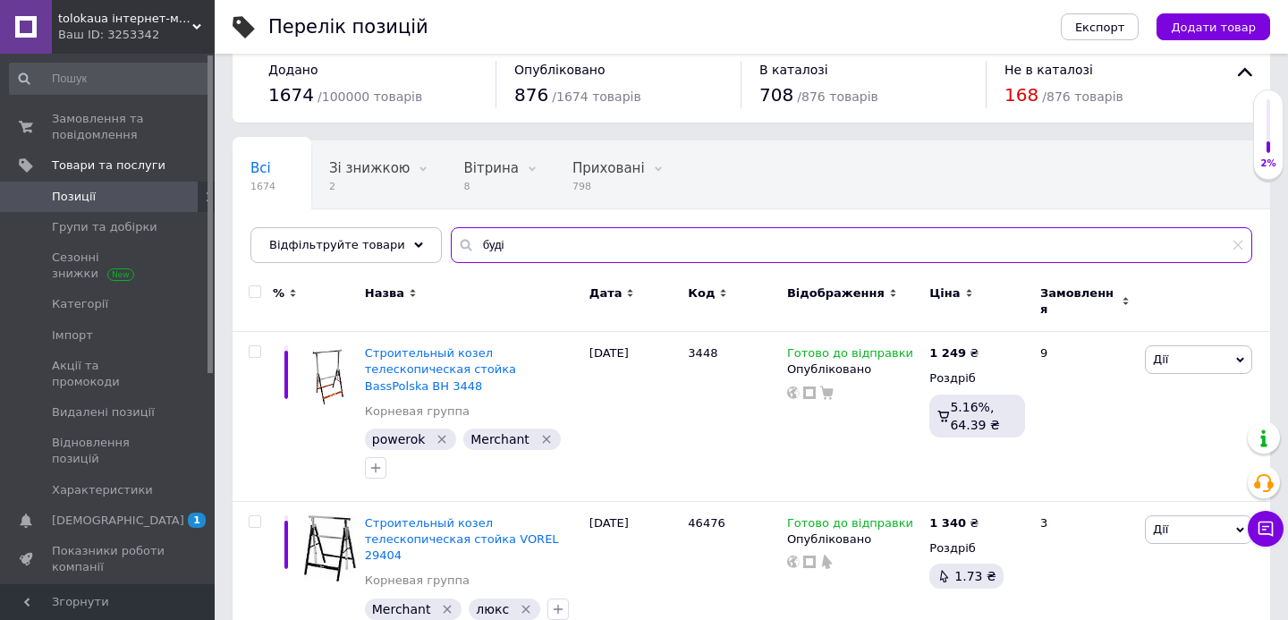
click at [493, 243] on input "буді" at bounding box center [851, 245] width 801 height 36
paste input "3086"
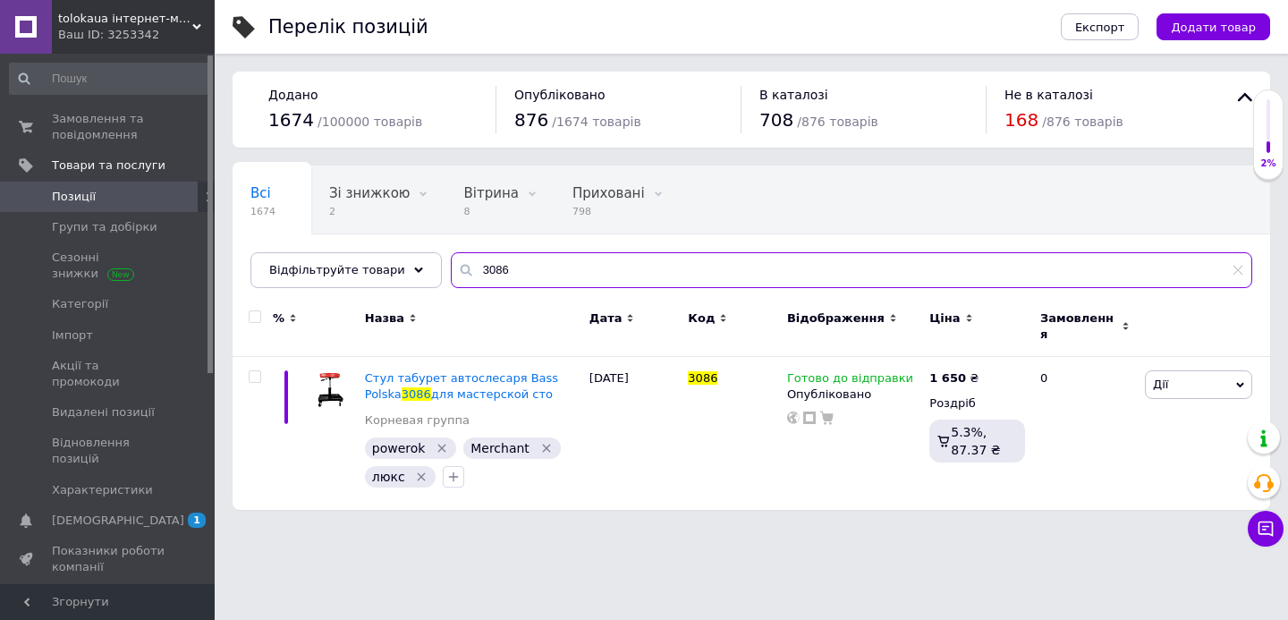
type input "3086"
click at [185, 44] on div "tolokaua інтернет-магазин товарів для дому Ваш ID: 3253342" at bounding box center [133, 27] width 163 height 54
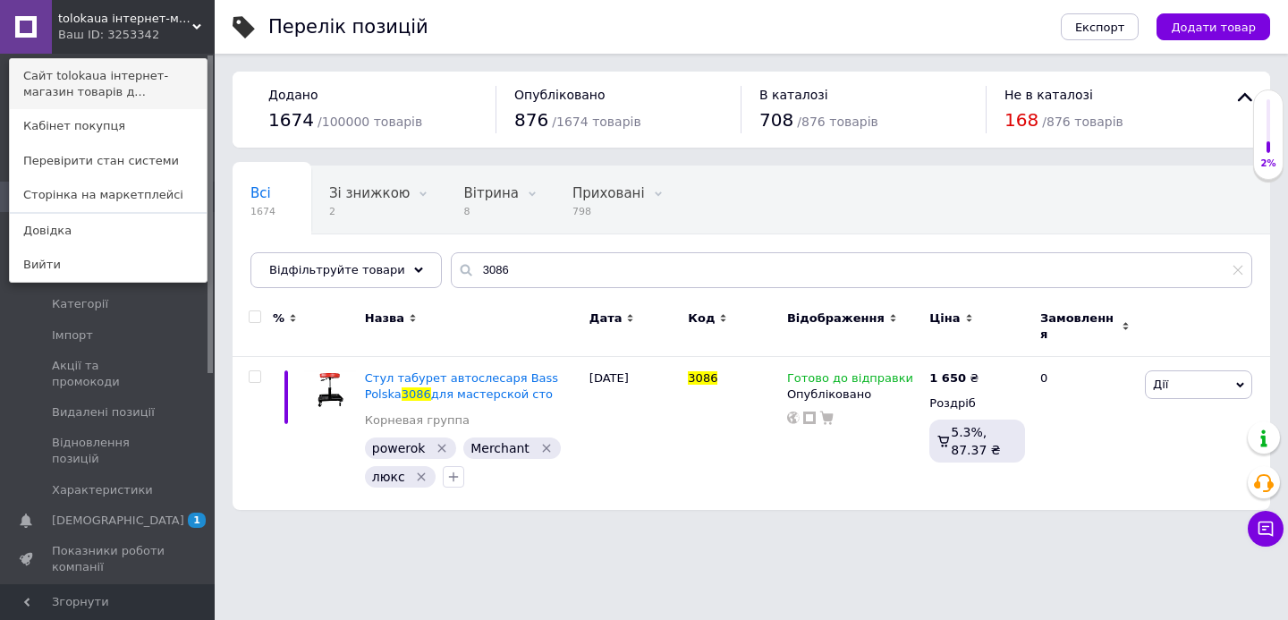
click at [181, 70] on link "Сайт tolokaua інтернет-магазин товарів д..." at bounding box center [108, 84] width 197 height 50
